Goal: Transaction & Acquisition: Obtain resource

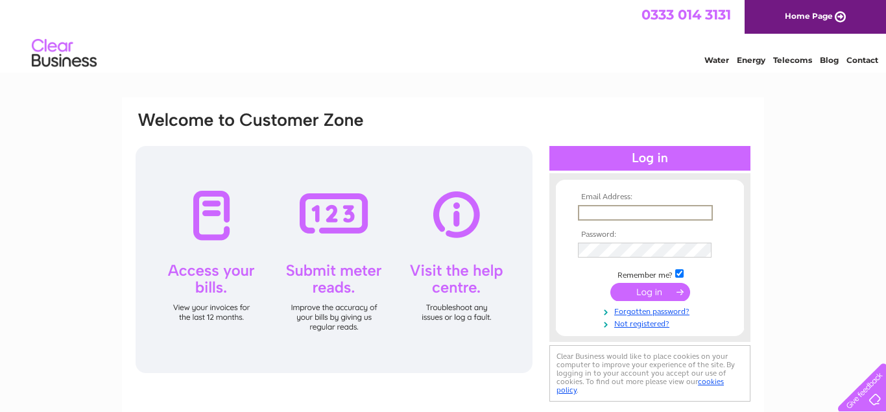
click at [619, 207] on input "text" at bounding box center [645, 213] width 135 height 16
click at [650, 211] on input "text" at bounding box center [645, 213] width 135 height 16
type input "[PERSON_NAME][EMAIL_ADDRESS][PERSON_NAME][DOMAIN_NAME]"
click at [786, 305] on div "Email Address: [PERSON_NAME][EMAIL_ADDRESS][PERSON_NAME][DOMAIN_NAME] Password:" at bounding box center [443, 389] width 886 height 585
click at [683, 272] on input "checkbox" at bounding box center [679, 272] width 8 height 8
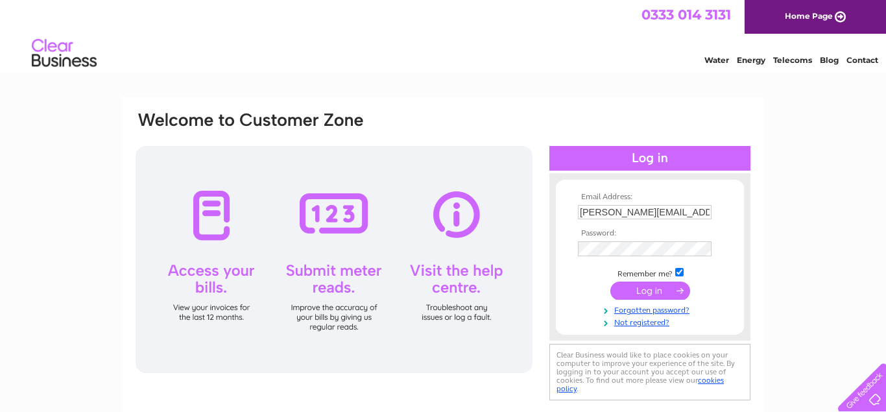
checkbox input "false"
click at [650, 298] on input "submit" at bounding box center [650, 290] width 80 height 18
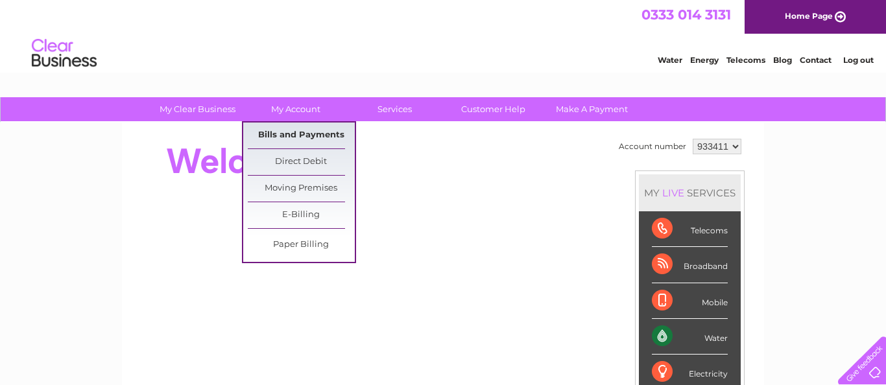
click at [316, 135] on link "Bills and Payments" at bounding box center [301, 136] width 107 height 26
click at [294, 132] on link "Bills and Payments" at bounding box center [301, 136] width 107 height 26
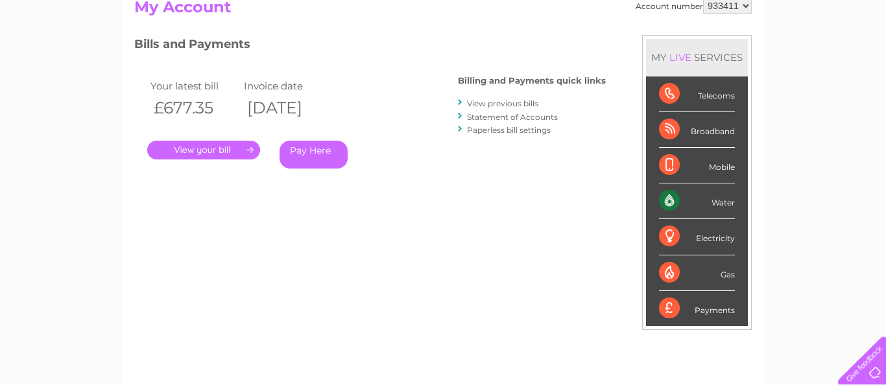
click at [211, 147] on link "." at bounding box center [203, 150] width 113 height 19
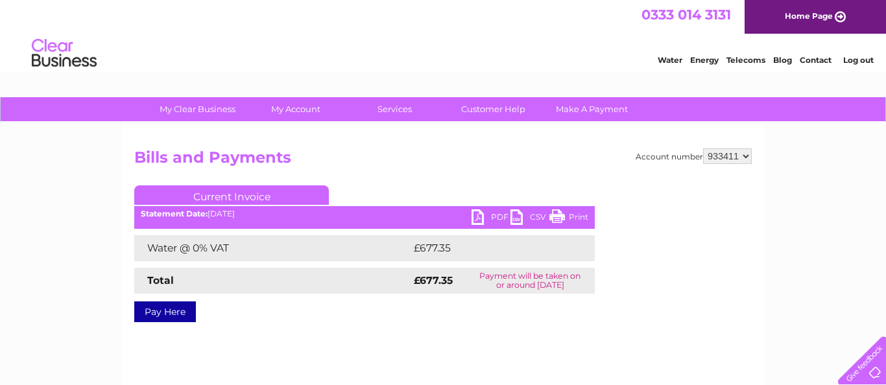
scroll to position [28, 0]
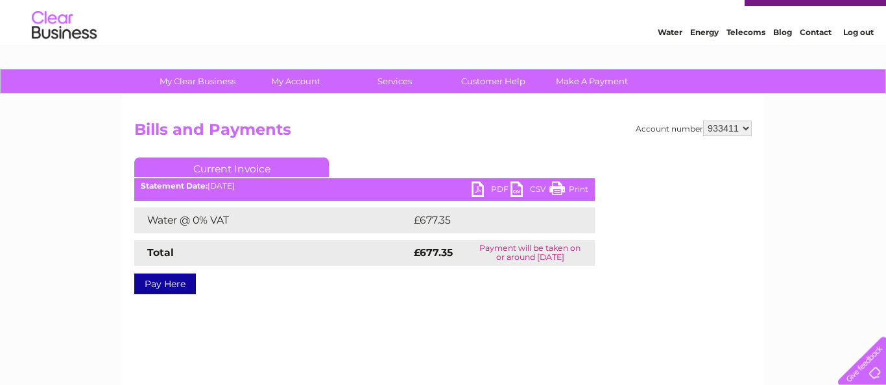
click at [480, 188] on link "PDF" at bounding box center [490, 191] width 39 height 19
